Goal: Information Seeking & Learning: Learn about a topic

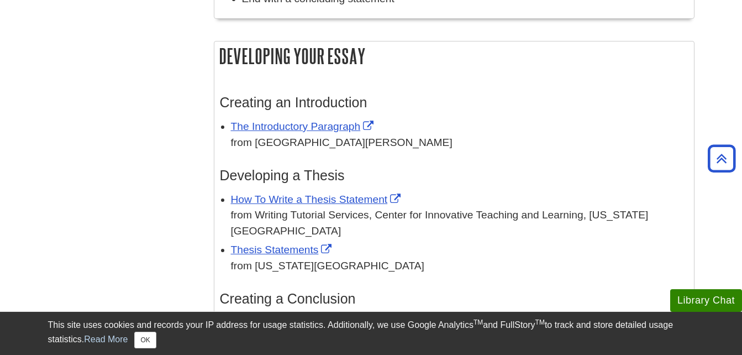
scroll to position [1050, 0]
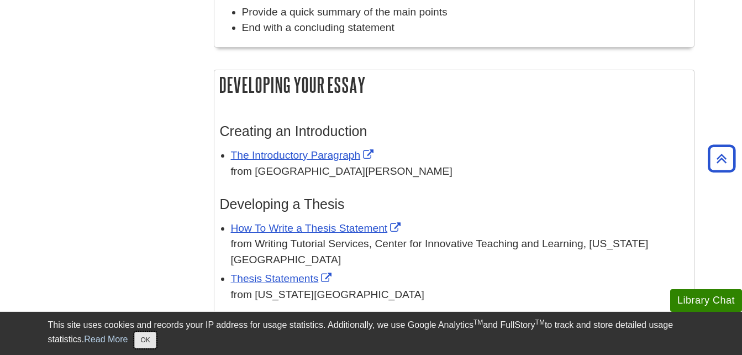
click at [147, 340] on button "OK" at bounding box center [145, 339] width 22 height 17
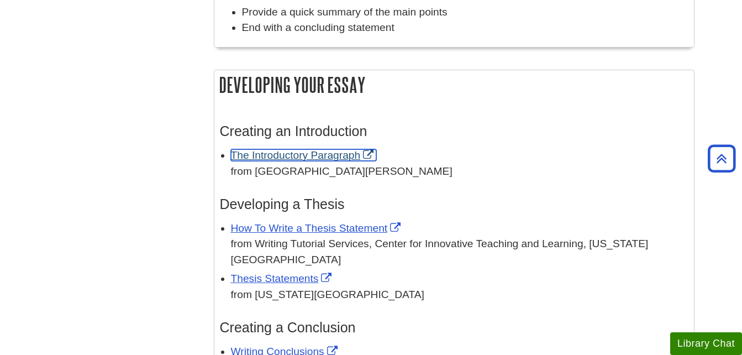
click at [326, 154] on link "The Introductory Paragraph" at bounding box center [304, 155] width 146 height 12
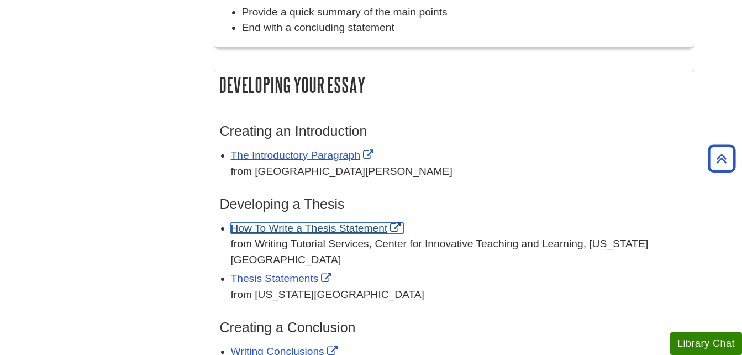
click at [335, 225] on link "How To Write a Thesis Statement" at bounding box center [317, 228] width 173 height 12
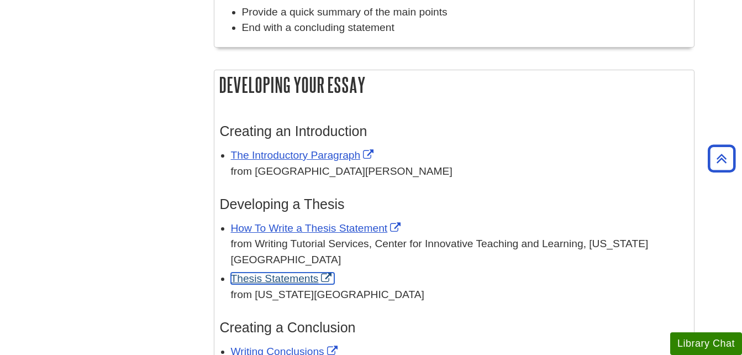
click at [294, 272] on link "Thesis Statements" at bounding box center [283, 278] width 104 height 12
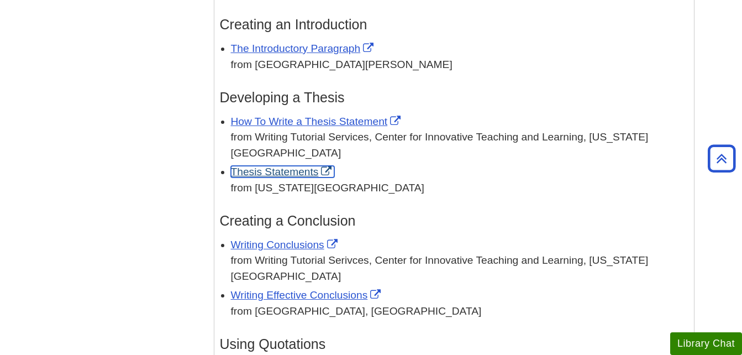
scroll to position [1160, 0]
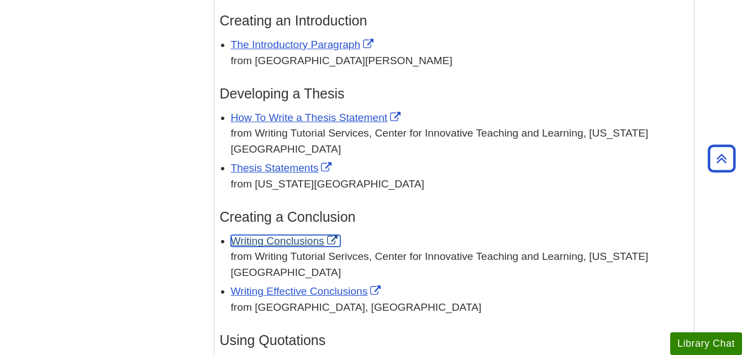
click at [303, 235] on link "Writing Conclusions" at bounding box center [285, 241] width 109 height 12
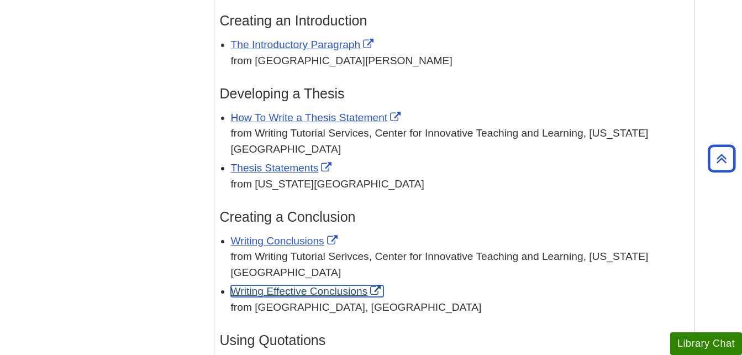
click at [321, 285] on link "Writing Effective Conclusions" at bounding box center [307, 291] width 153 height 12
click at [273, 285] on link "Writing Effective Conclusions" at bounding box center [307, 291] width 153 height 12
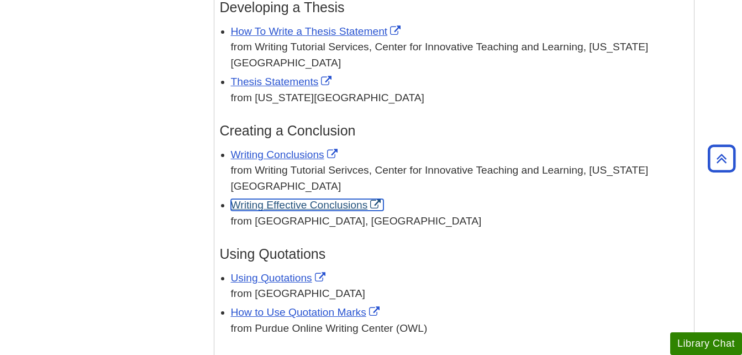
scroll to position [1326, 0]
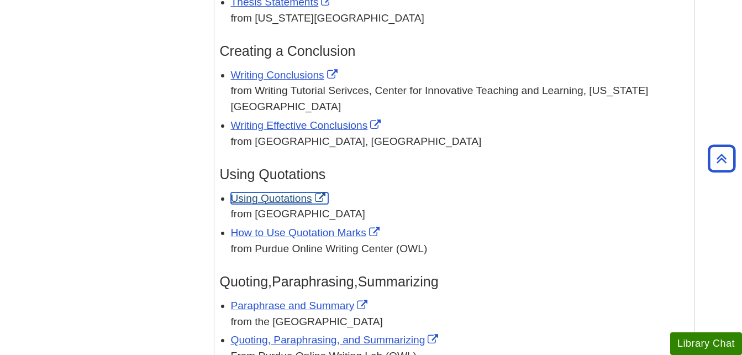
click at [281, 192] on link "Using Quotations" at bounding box center [279, 198] width 97 height 12
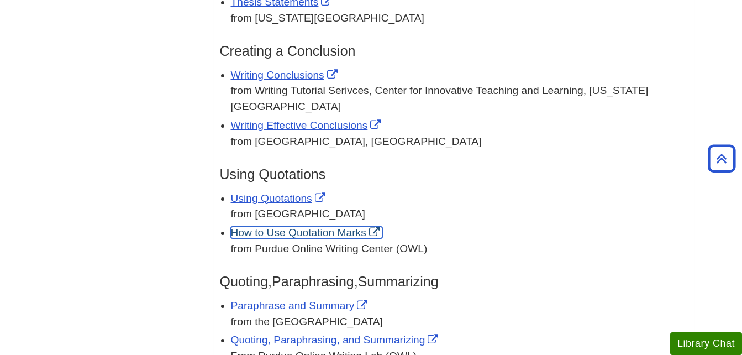
click at [331, 226] on link "How to Use Quotation Marks" at bounding box center [306, 232] width 151 height 12
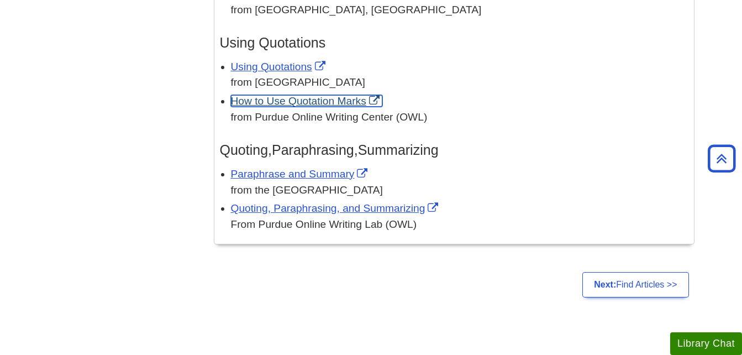
scroll to position [1447, 0]
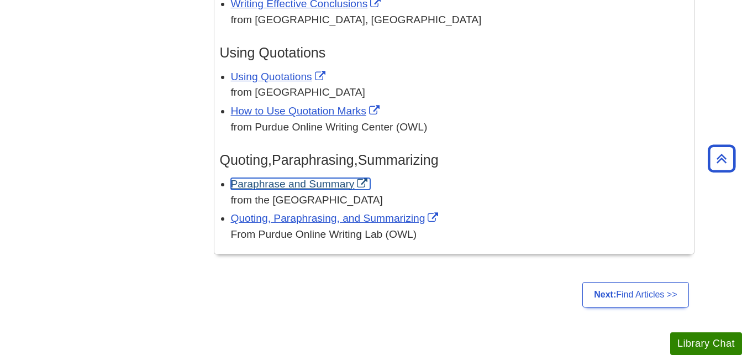
click at [322, 178] on link "Paraphrase and Summary" at bounding box center [301, 184] width 140 height 12
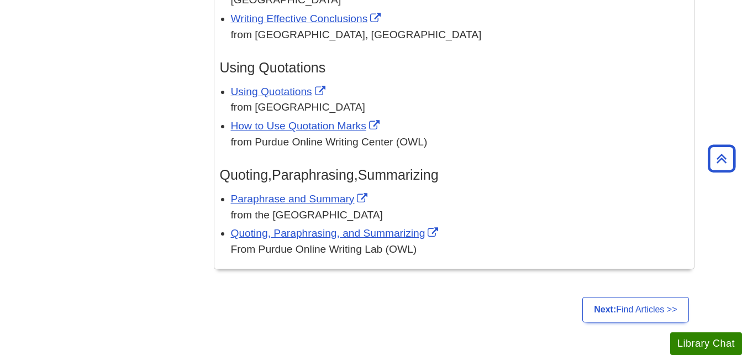
scroll to position [1436, 0]
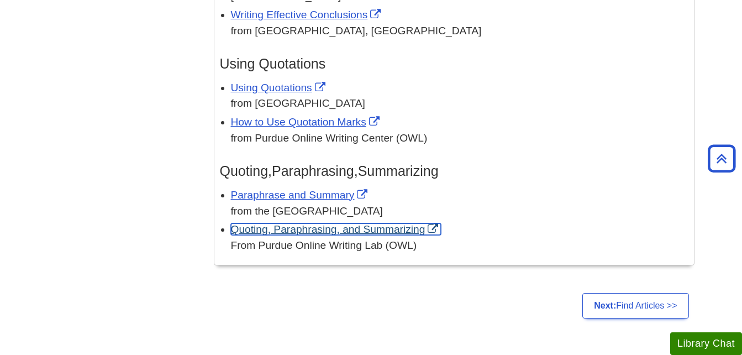
click at [304, 223] on link "Quoting, Paraphrasing, and Summarizing" at bounding box center [336, 229] width 210 height 12
